Goal: Information Seeking & Learning: Learn about a topic

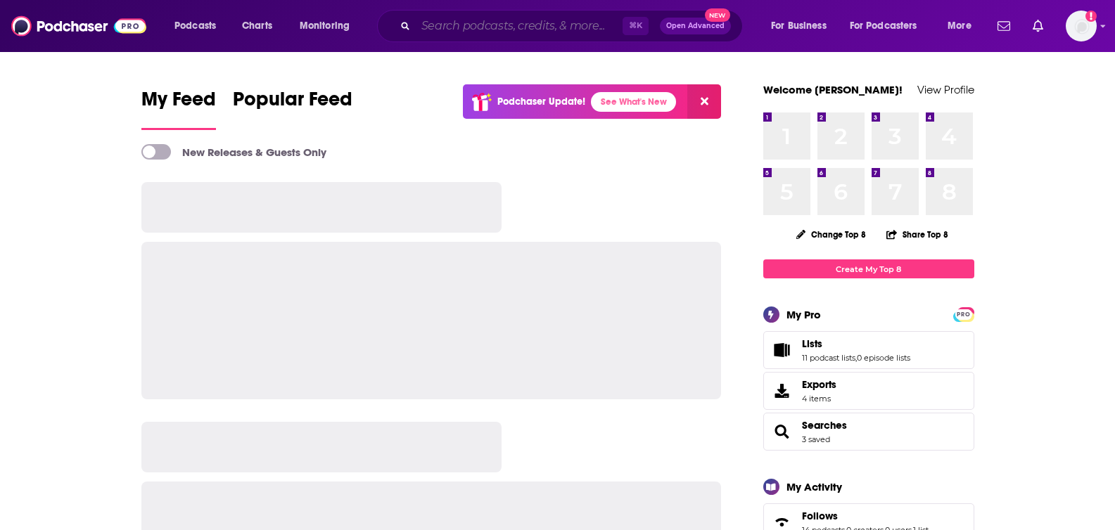
click at [590, 30] on input "Search podcasts, credits, & more..." at bounding box center [519, 26] width 207 height 23
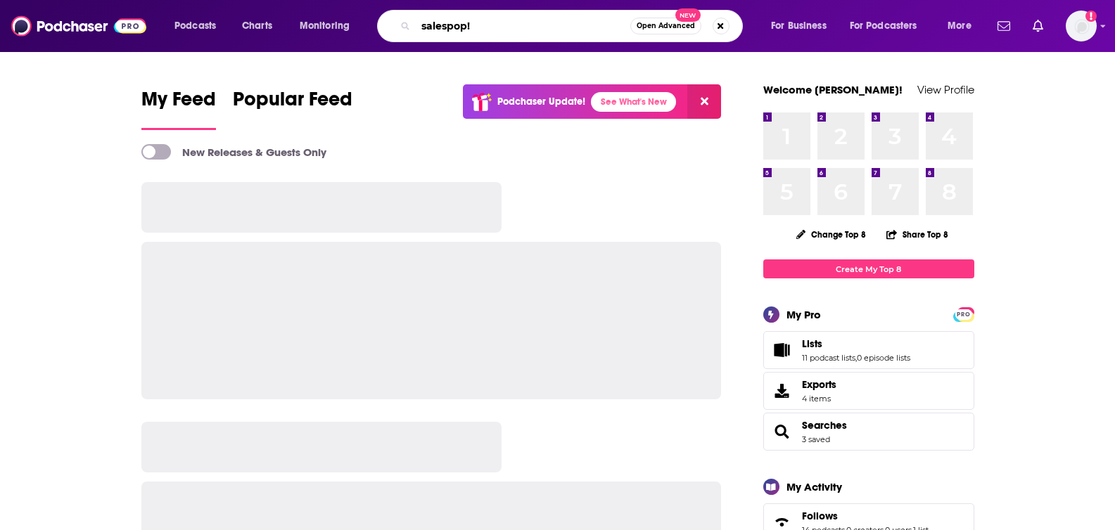
type input "salespop!"
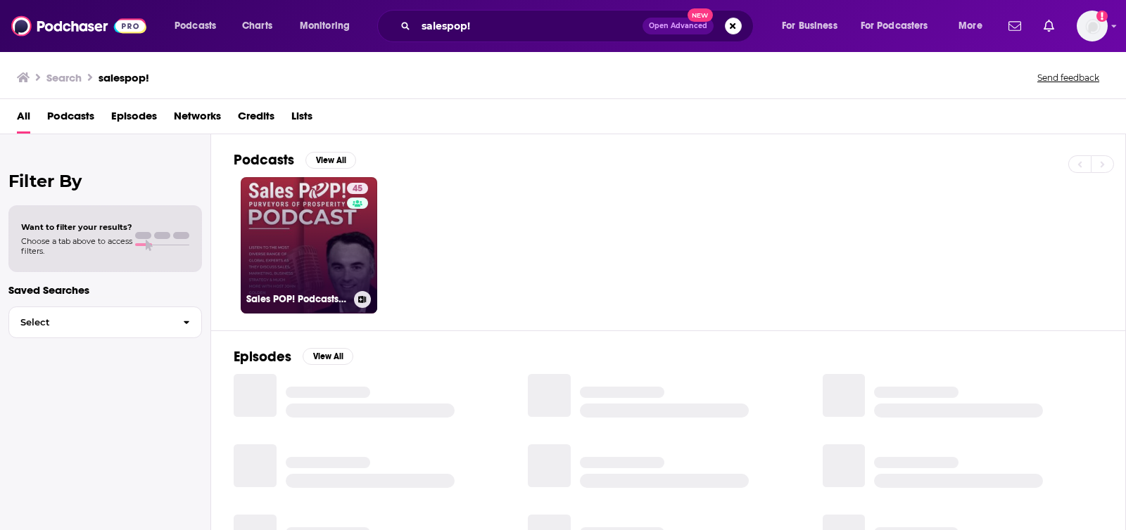
click at [342, 241] on link "45 Sales POP! Podcasts: Insights from Top Experts in Sales, Marketing, Leadersh…" at bounding box center [309, 245] width 136 height 136
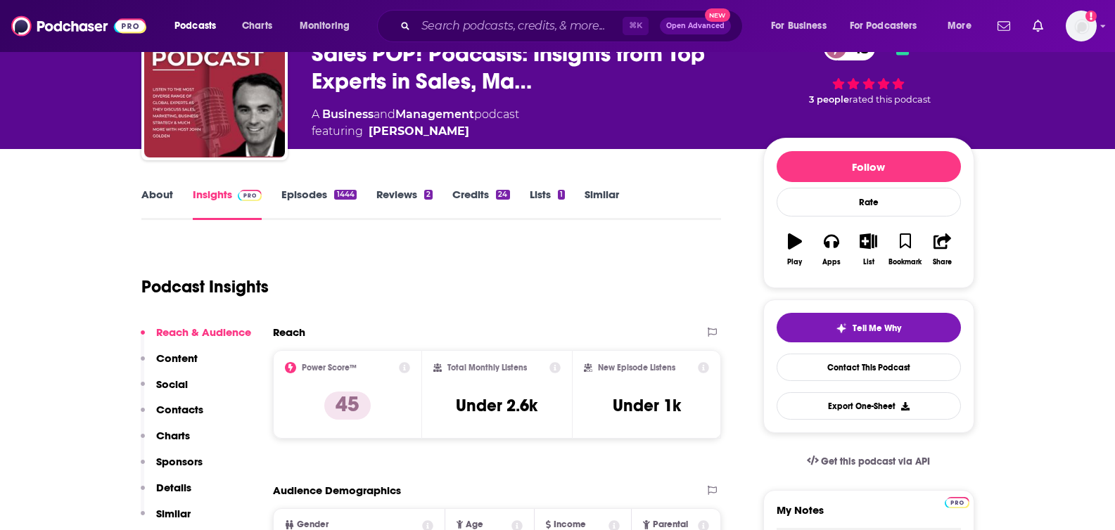
scroll to position [89, 0]
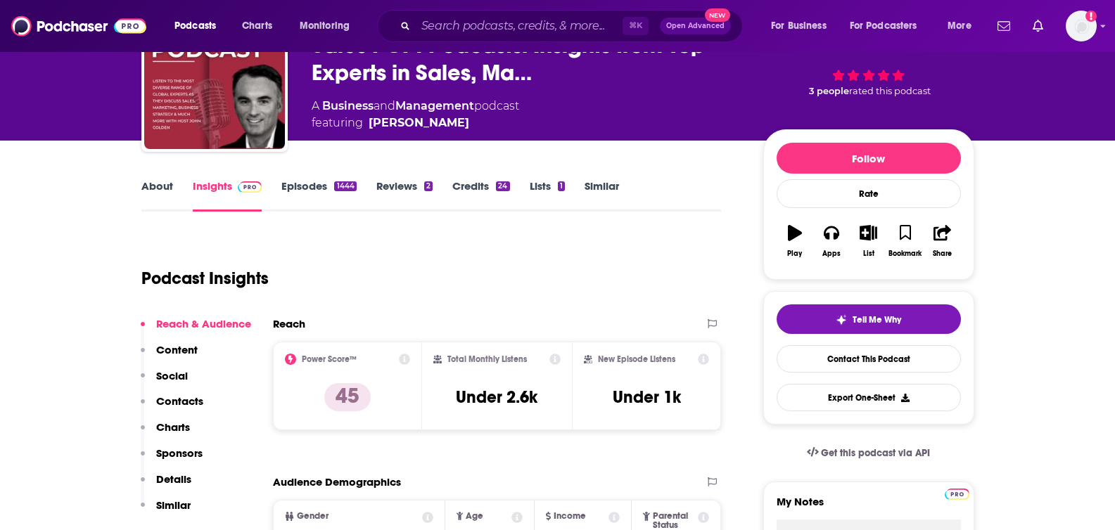
click at [162, 189] on link "About" at bounding box center [157, 195] width 32 height 32
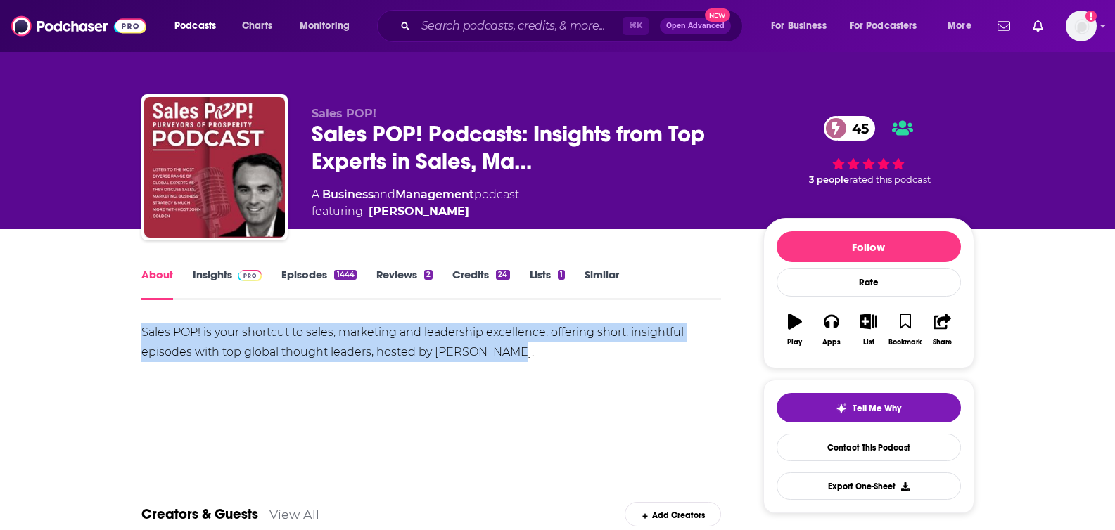
drag, startPoint x: 140, startPoint y: 333, endPoint x: 508, endPoint y: 352, distance: 368.4
copy div "Sales POP! is your shortcut to sales, marketing and leadership excellence, offe…"
click at [212, 275] on link "Insights" at bounding box center [228, 284] width 70 height 32
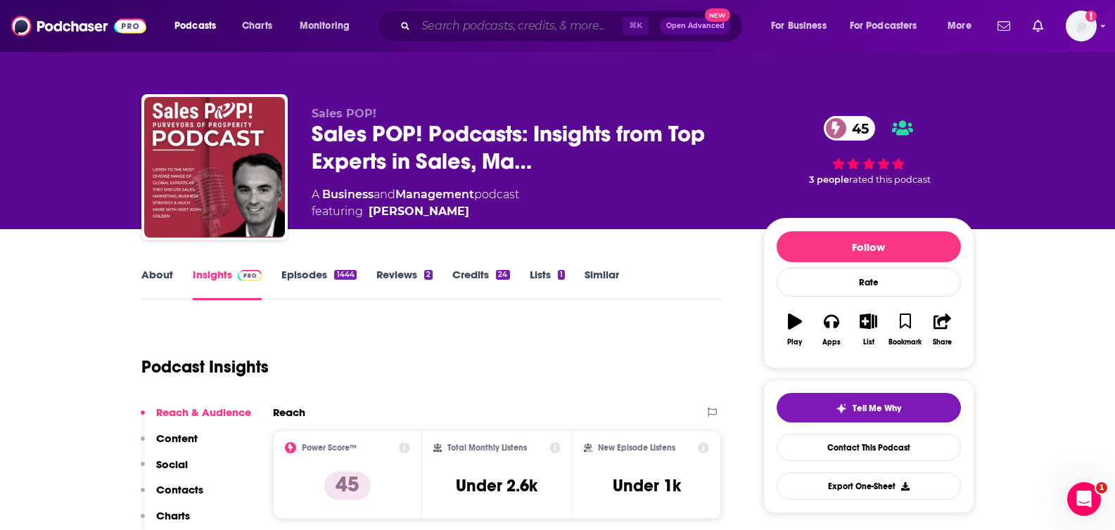
click at [526, 32] on input "Search podcasts, credits, & more..." at bounding box center [519, 26] width 207 height 23
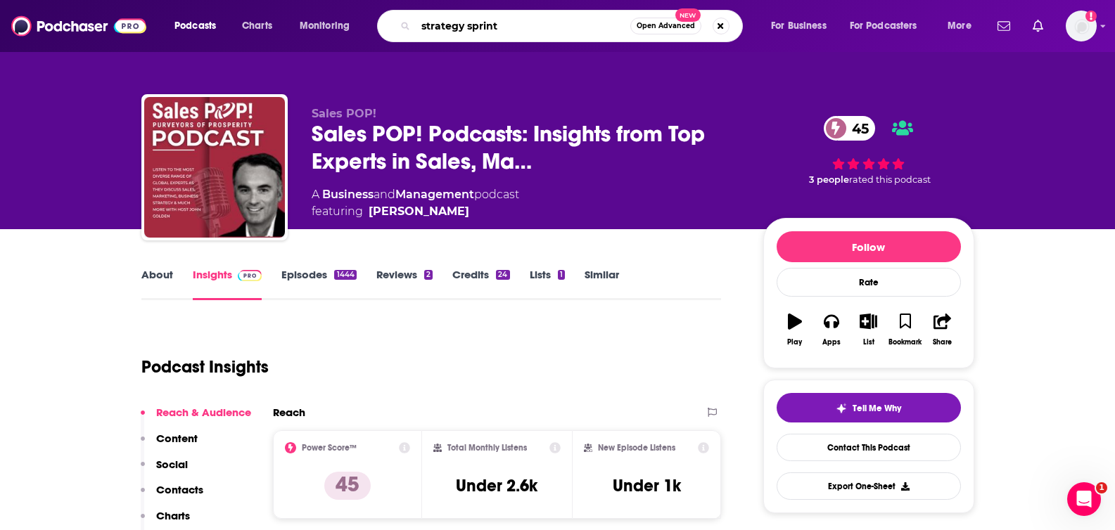
type input "strategy sprints"
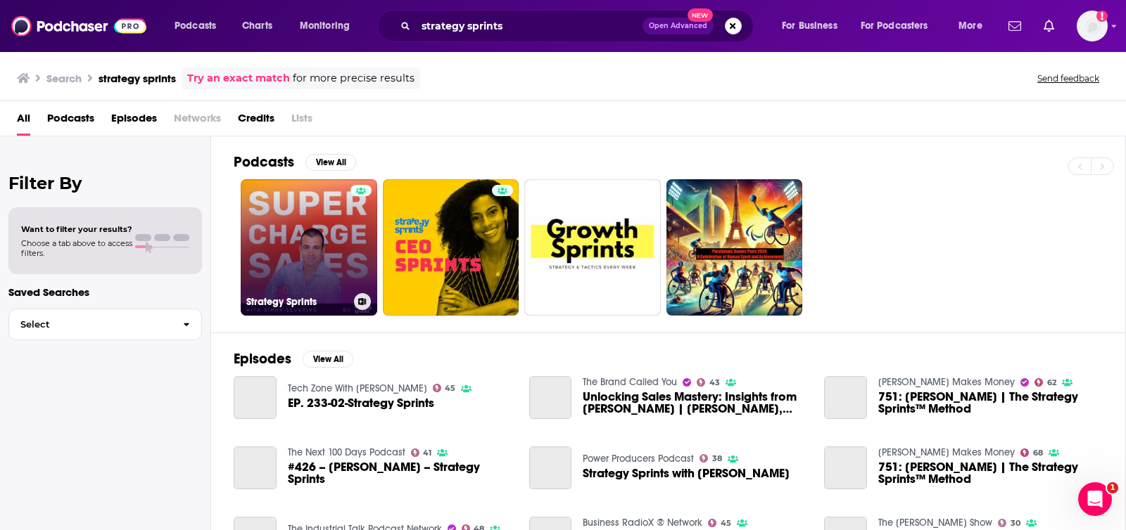
click at [317, 212] on link "Strategy Sprints" at bounding box center [309, 247] width 136 height 136
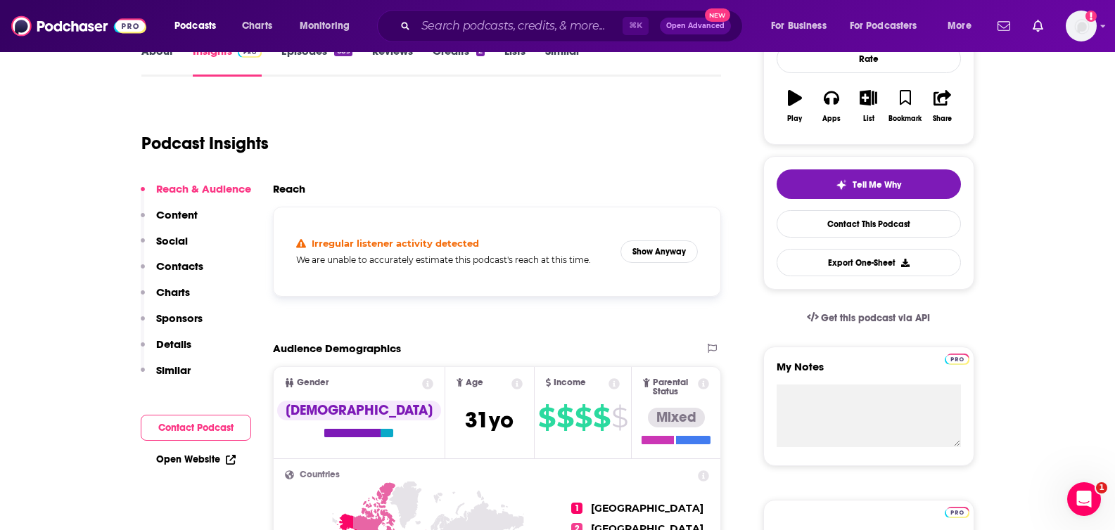
scroll to position [230, 0]
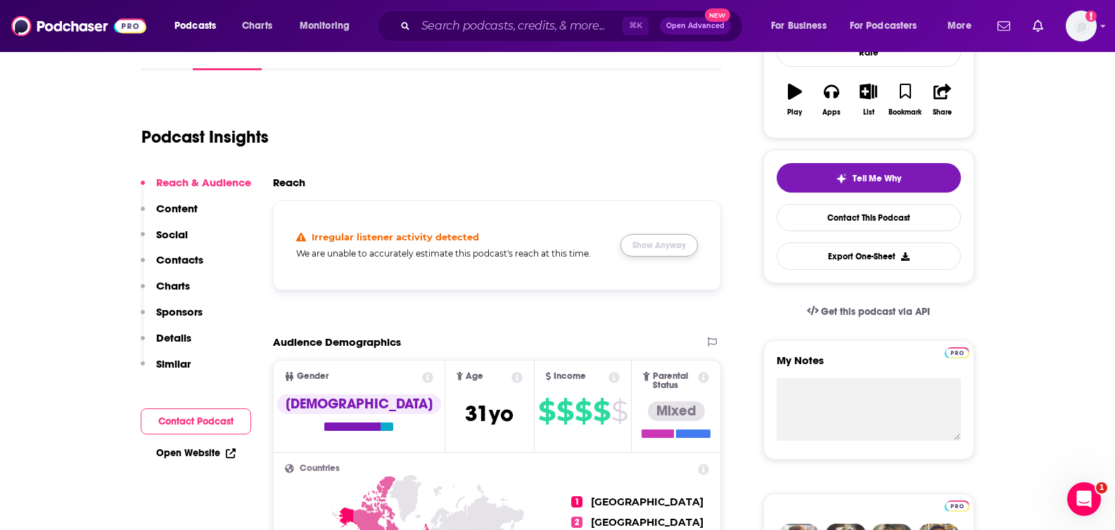
click at [655, 252] on button "Show Anyway" at bounding box center [658, 245] width 77 height 23
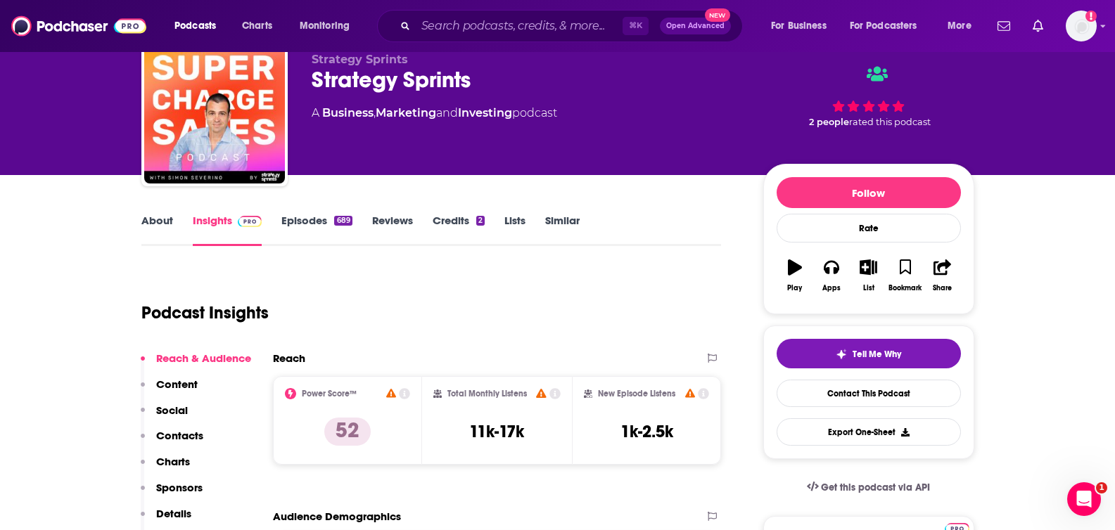
scroll to position [58, 0]
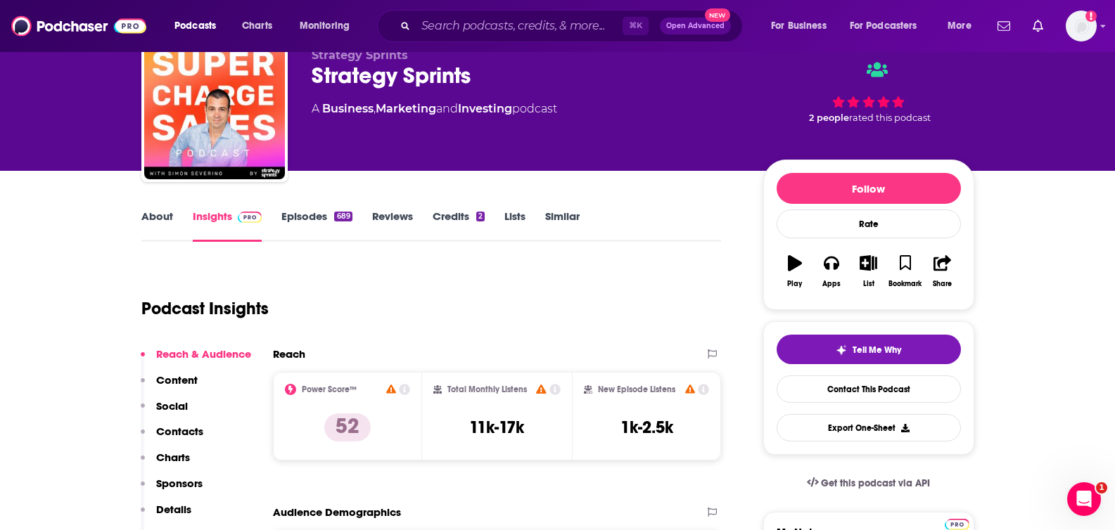
click at [144, 215] on link "About" at bounding box center [157, 226] width 32 height 32
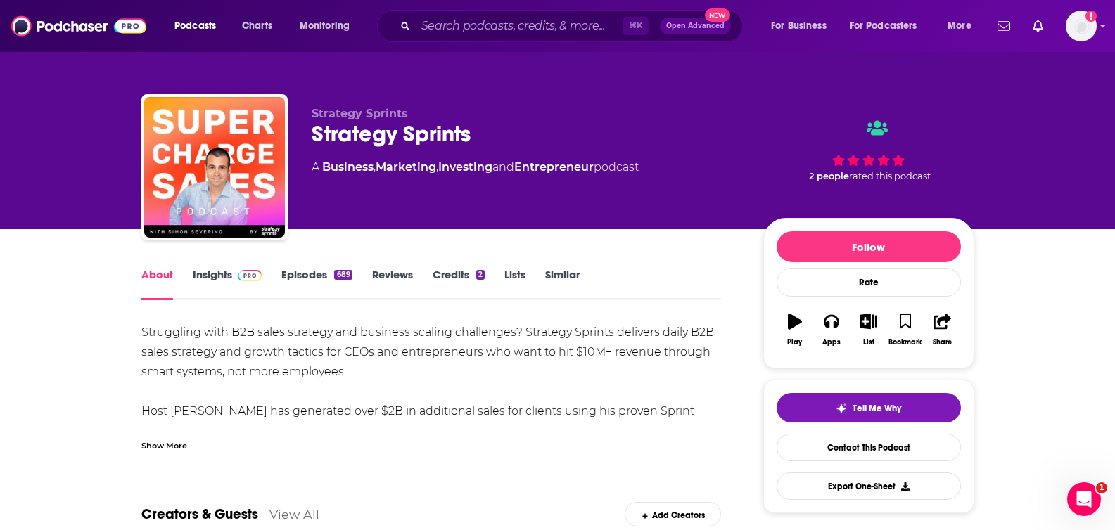
click at [167, 445] on div "Show More" at bounding box center [164, 444] width 46 height 13
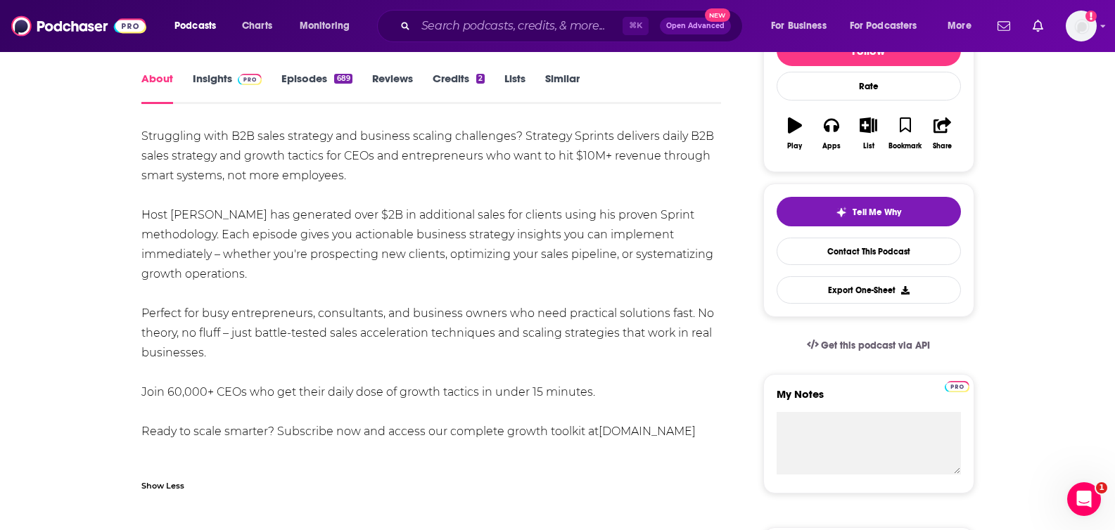
scroll to position [193, 0]
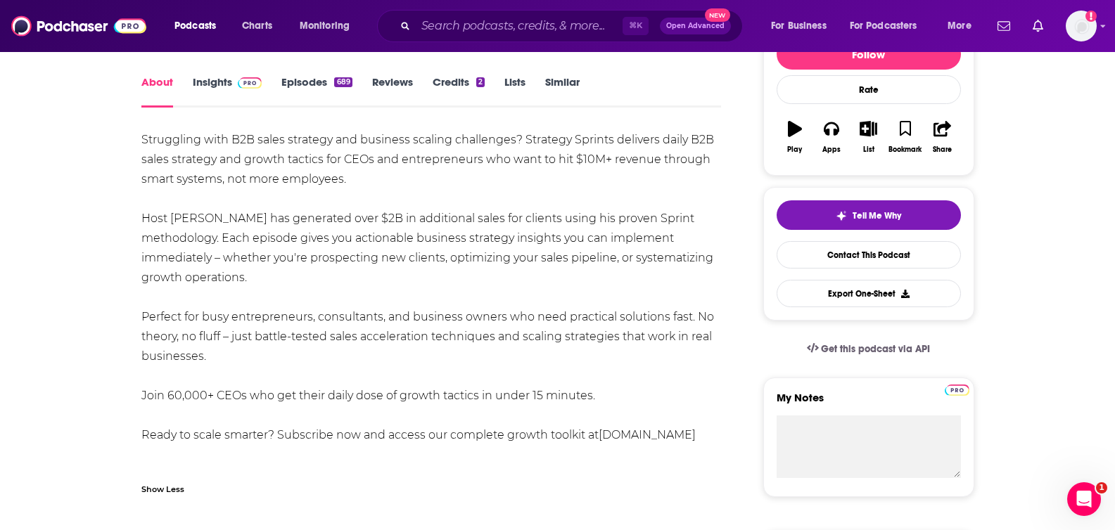
drag, startPoint x: 142, startPoint y: 136, endPoint x: 302, endPoint y: 363, distance: 277.5
click at [302, 363] on div "Struggling with B2B sales strategy and business scaling challenges? Strategy Sp…" at bounding box center [431, 287] width 580 height 315
copy div "Struggling with B2B sales strategy and business scaling challenges? Strategy Sp…"
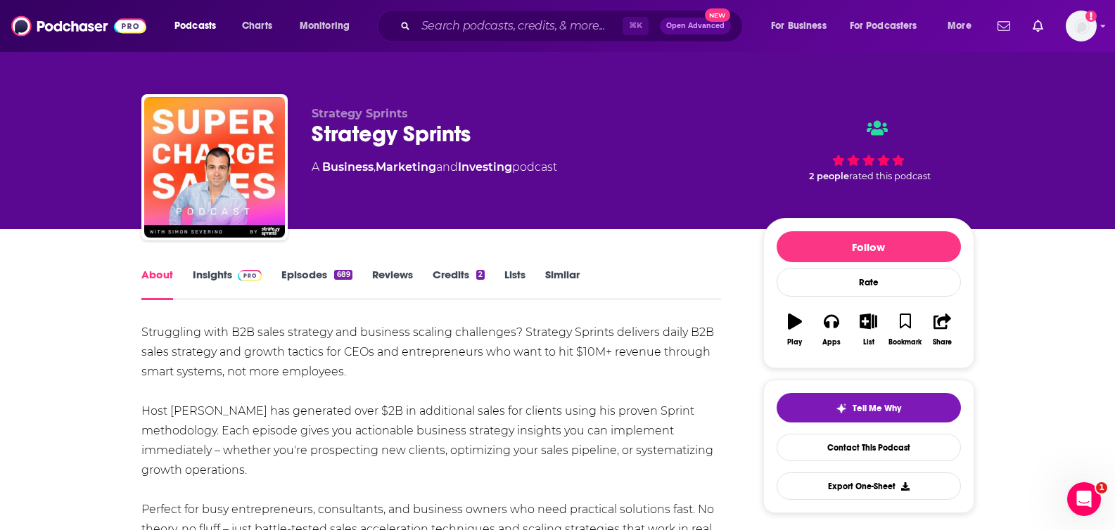
click at [219, 273] on link "Insights" at bounding box center [228, 284] width 70 height 32
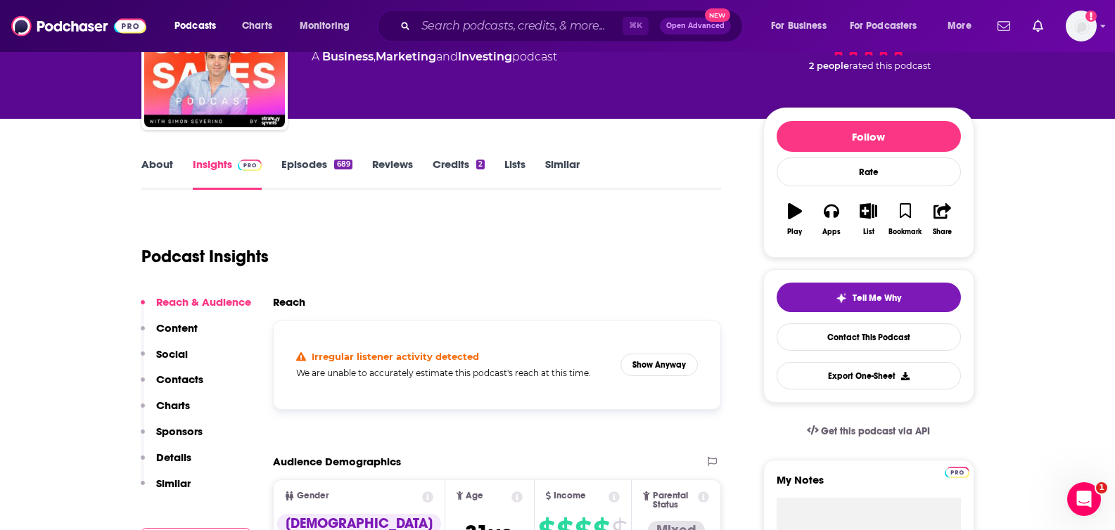
scroll to position [122, 0]
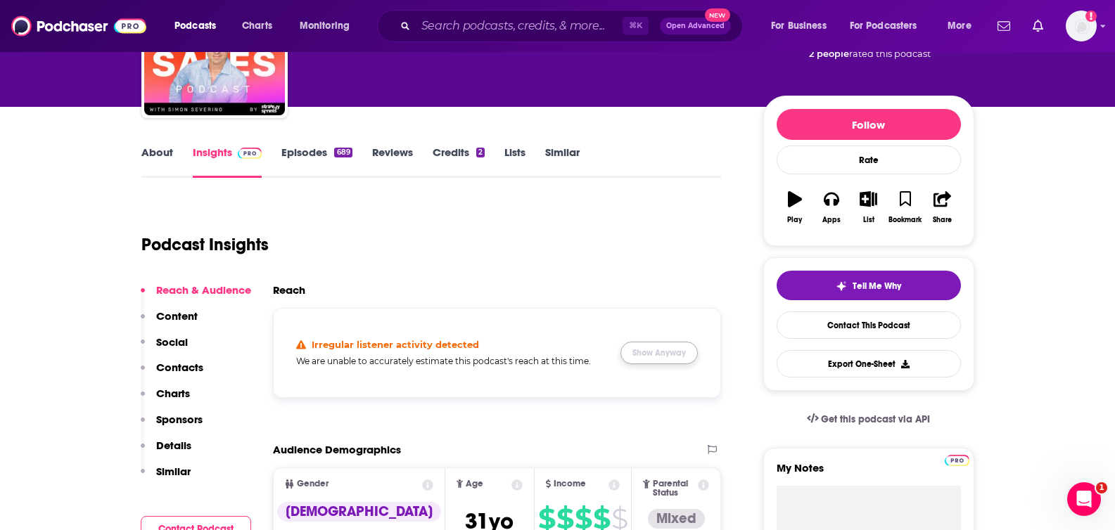
click at [660, 345] on button "Show Anyway" at bounding box center [658, 353] width 77 height 23
